Goal: Task Accomplishment & Management: Use online tool/utility

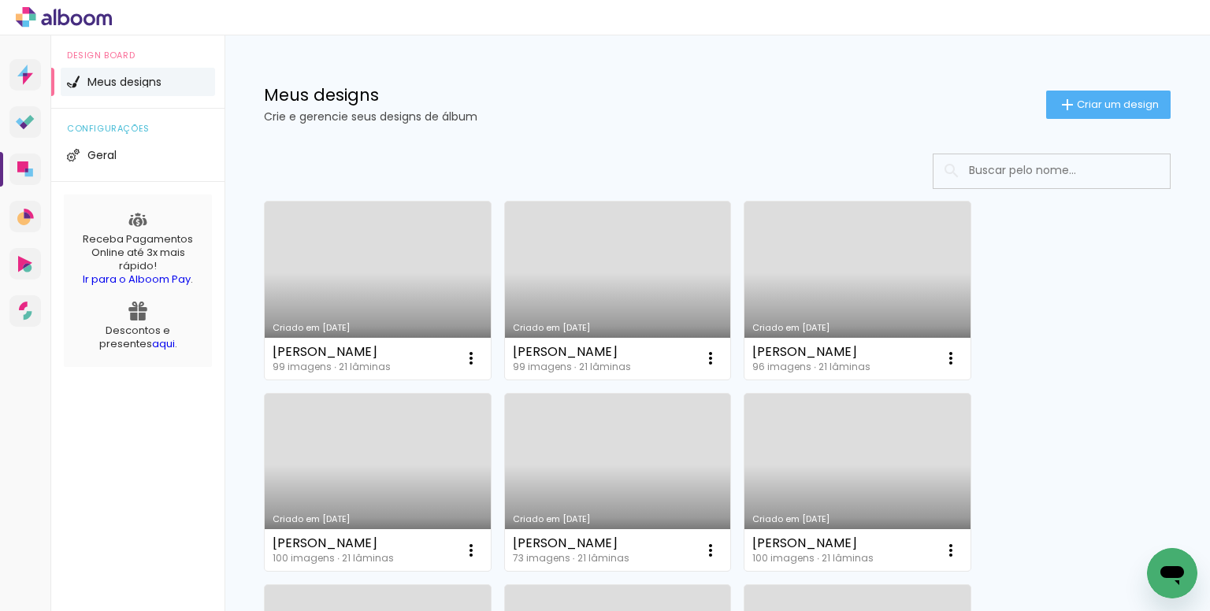
click at [1009, 169] on input at bounding box center [1073, 170] width 225 height 32
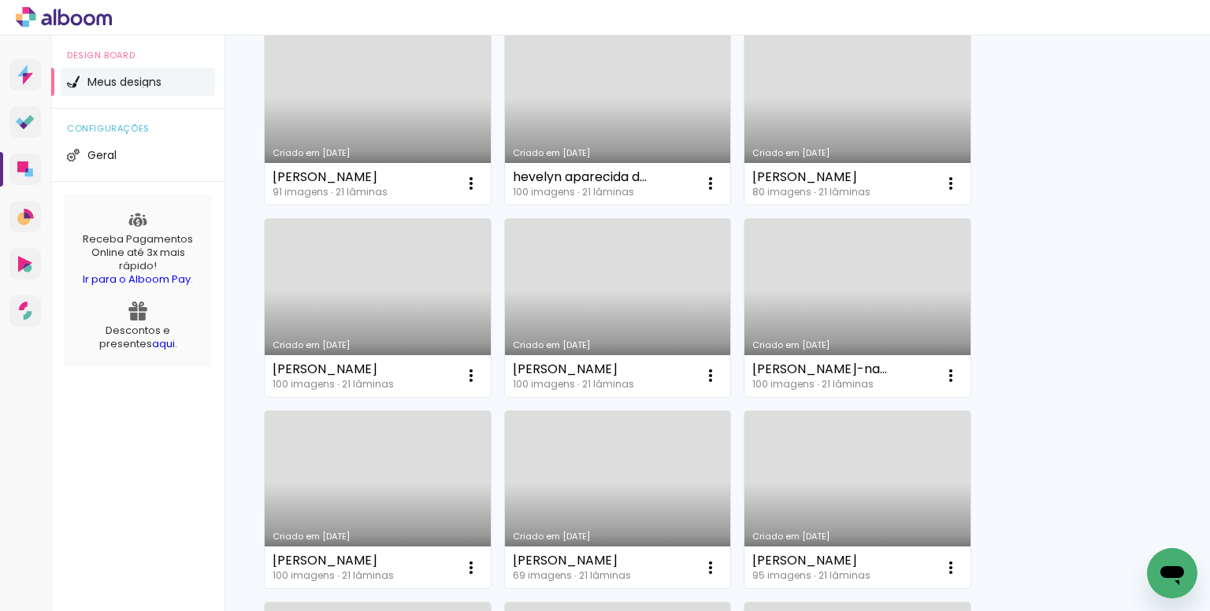
scroll to position [946, 0]
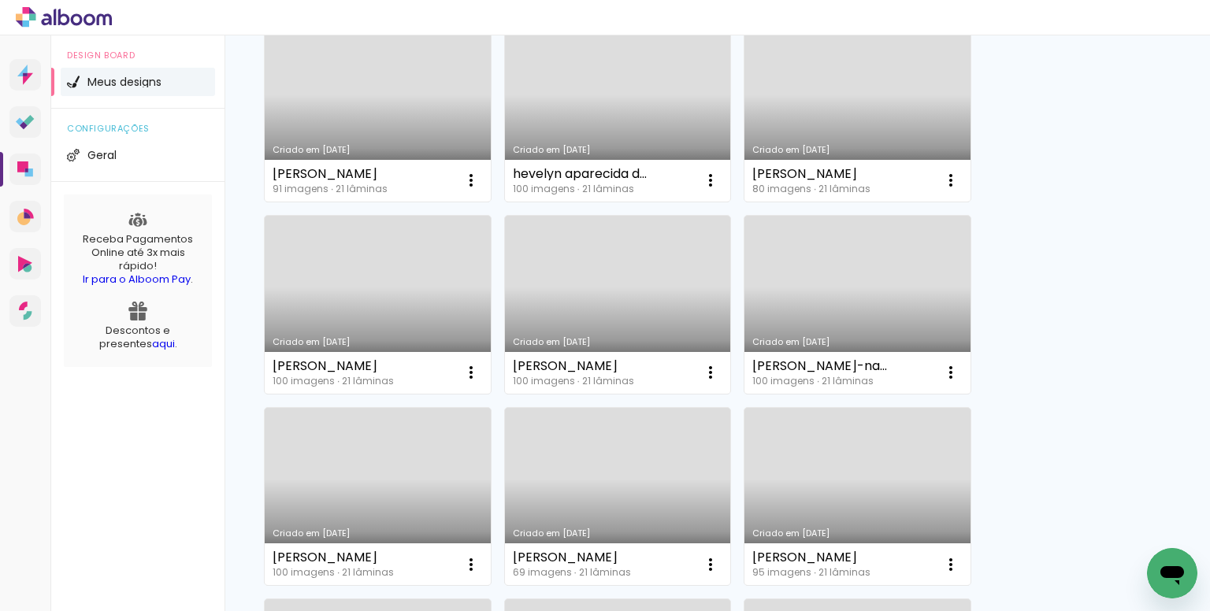
click at [362, 284] on link "Criado em 07/09/25" at bounding box center [378, 305] width 226 height 178
